Goal: Transaction & Acquisition: Purchase product/service

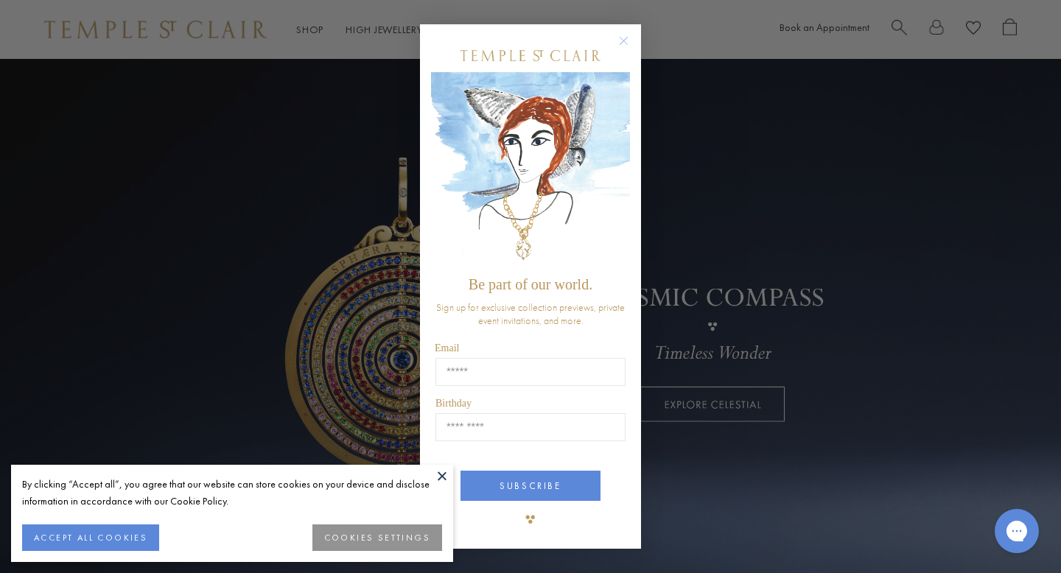
click at [623, 35] on circle "Close dialog" at bounding box center [624, 41] width 18 height 18
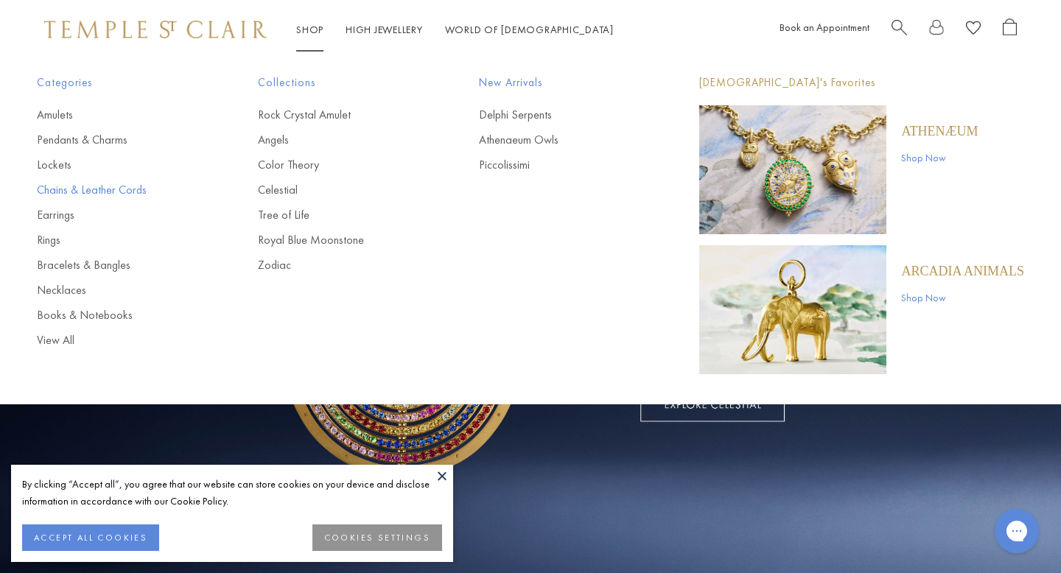
click at [69, 189] on link "Chains & Leather Cords" at bounding box center [118, 190] width 162 height 16
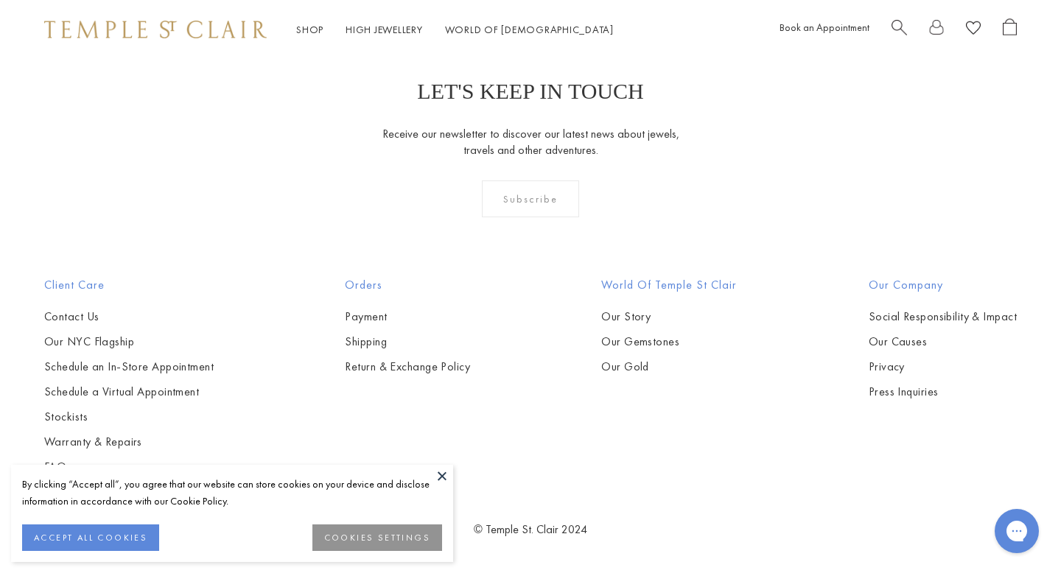
scroll to position [1361, 0]
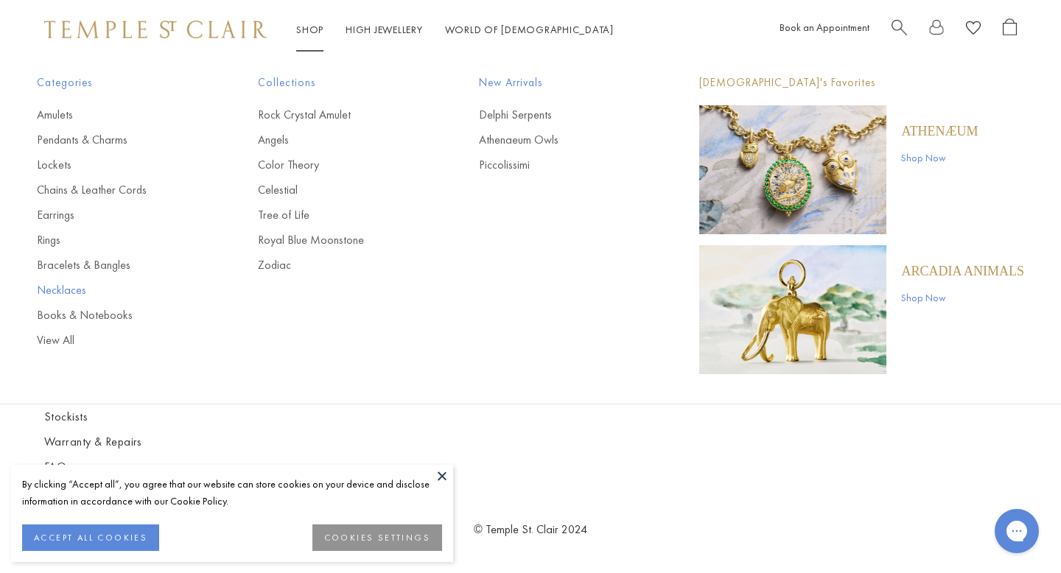
click at [65, 286] on link "Necklaces" at bounding box center [118, 290] width 162 height 16
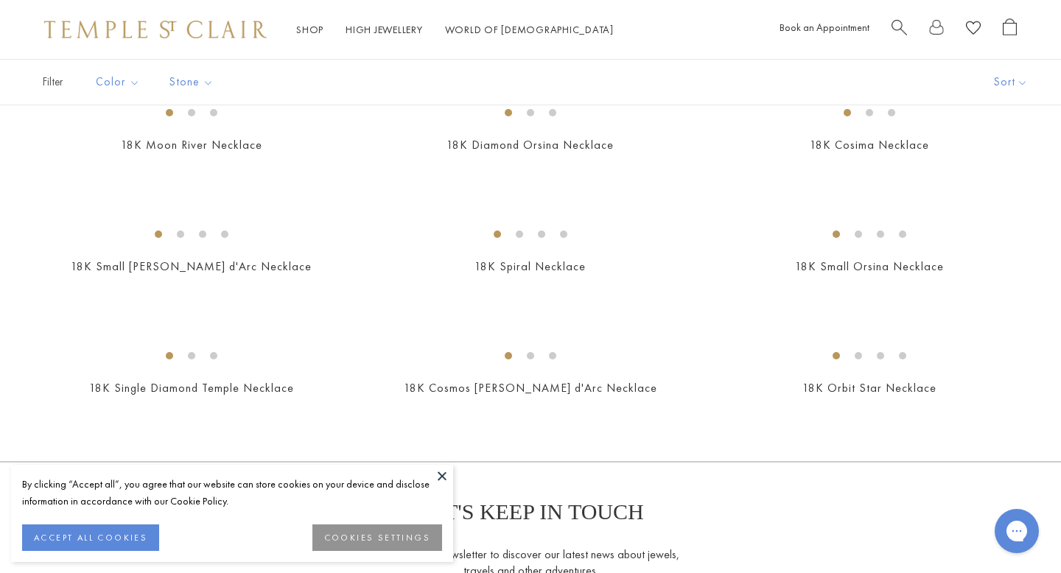
scroll to position [1388, 0]
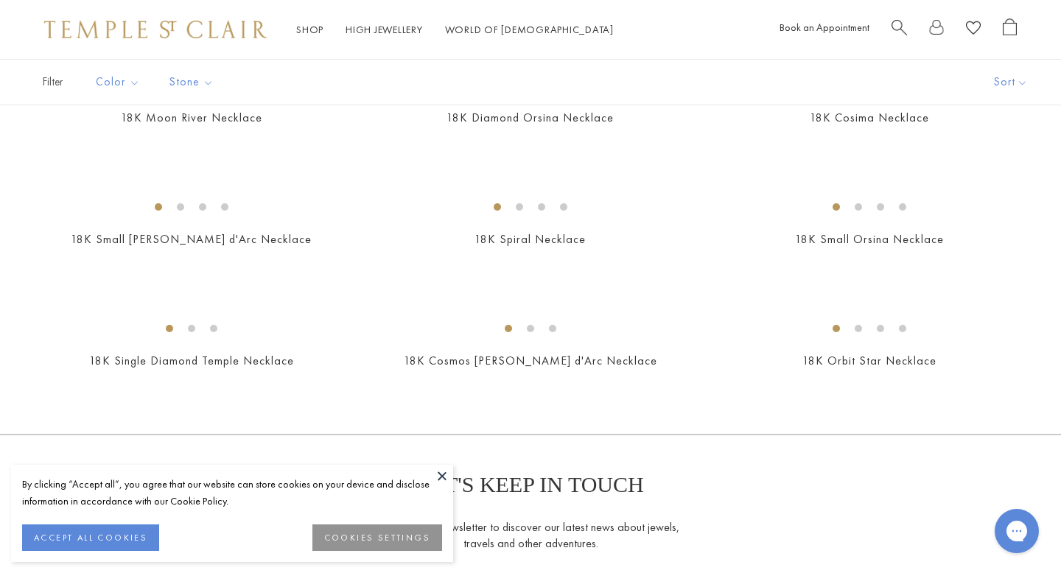
click at [0, 0] on img at bounding box center [0, 0] width 0 height 0
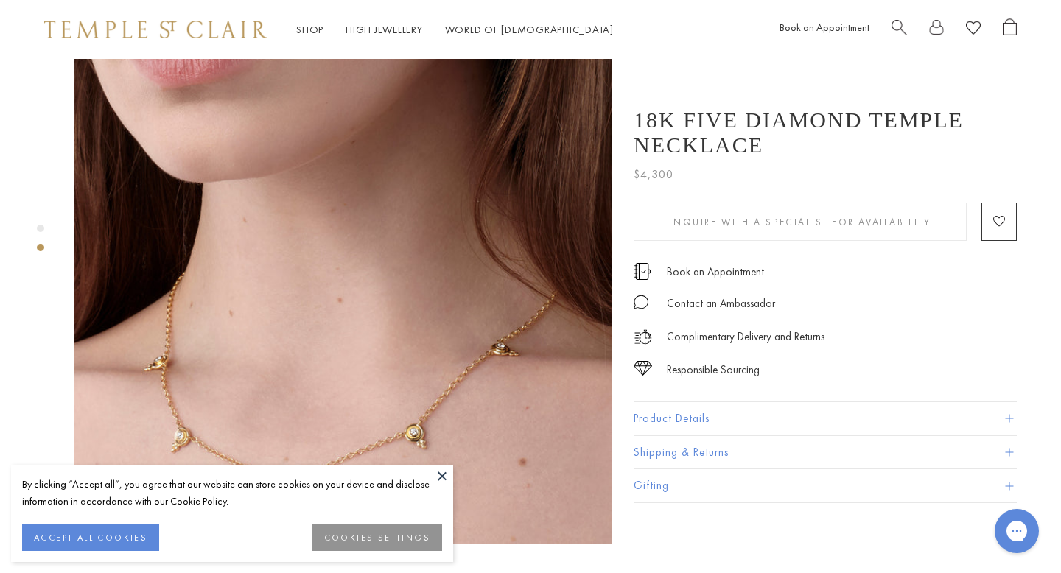
scroll to position [645, 0]
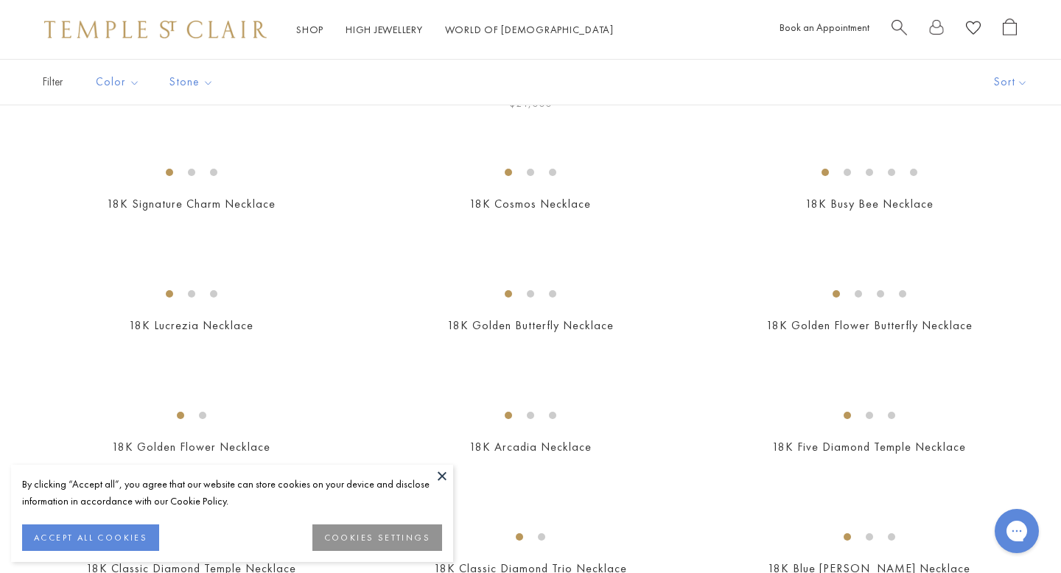
scroll to position [196, 0]
